Goal: Use online tool/utility: Utilize a website feature to perform a specific function

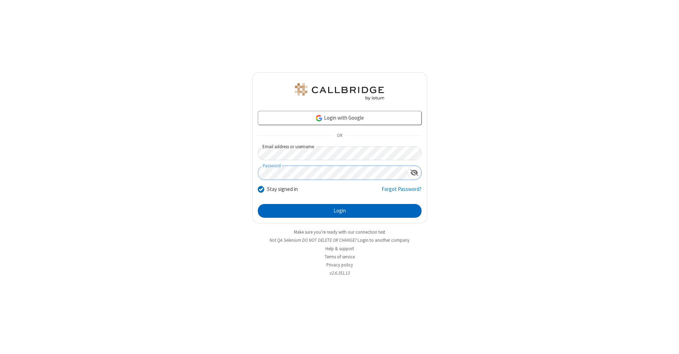
click at [339, 211] on button "Login" at bounding box center [340, 211] width 164 height 14
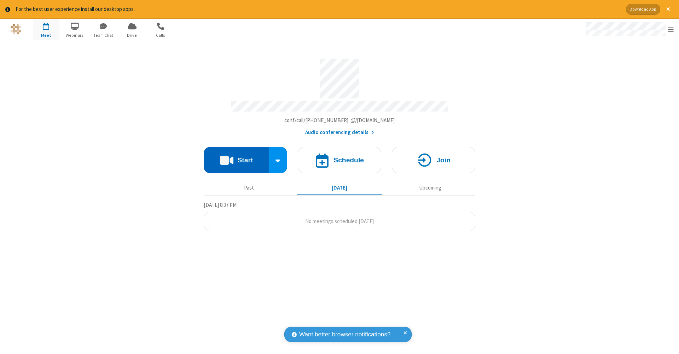
click at [236, 157] on button "Start" at bounding box center [236, 160] width 65 height 27
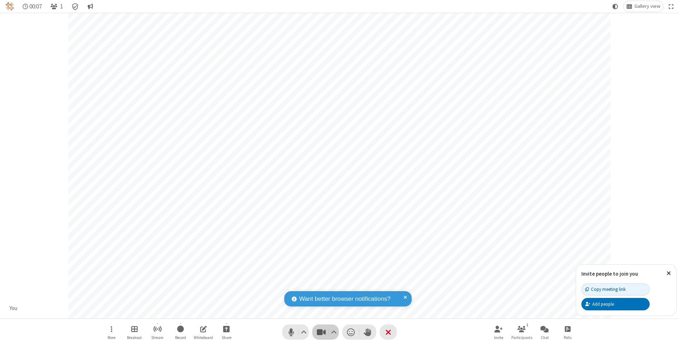
click at [321, 331] on span "Stop video (⌘+Shift+V)" at bounding box center [321, 332] width 11 height 10
click at [321, 331] on span "Start video (⌘+Shift+V)" at bounding box center [321, 332] width 11 height 10
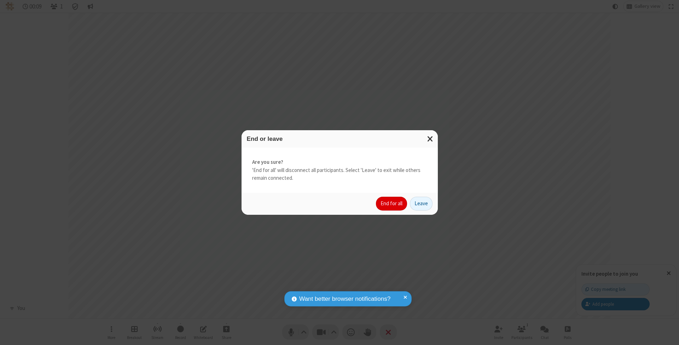
click at [392, 203] on button "End for all" at bounding box center [391, 203] width 31 height 14
